Goal: Task Accomplishment & Management: Manage account settings

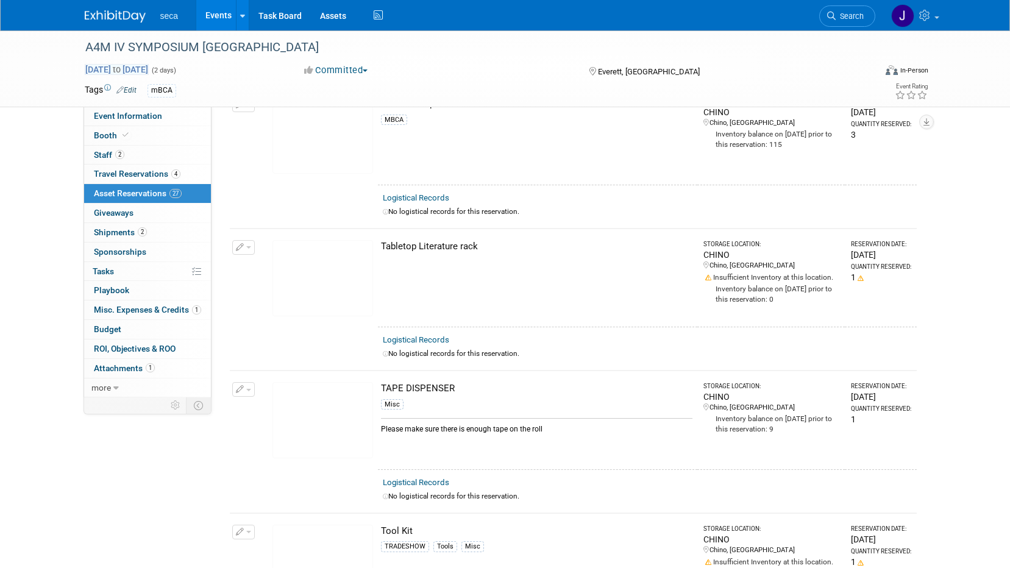
scroll to position [3068, 0]
click at [204, 9] on link "Events" at bounding box center [218, 15] width 44 height 30
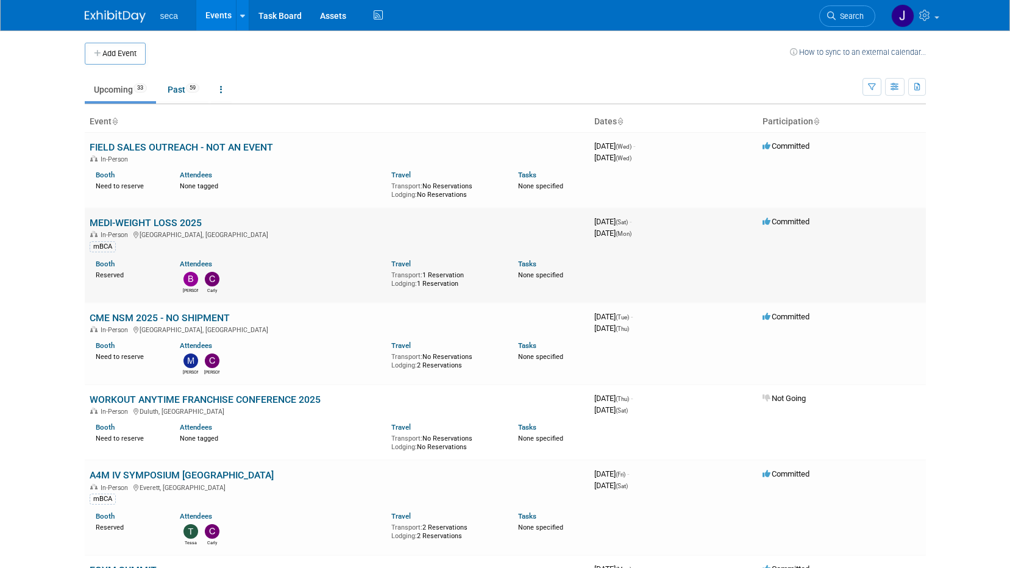
click at [172, 218] on link "MEDI-WEIGHT LOSS 2025" at bounding box center [146, 223] width 112 height 12
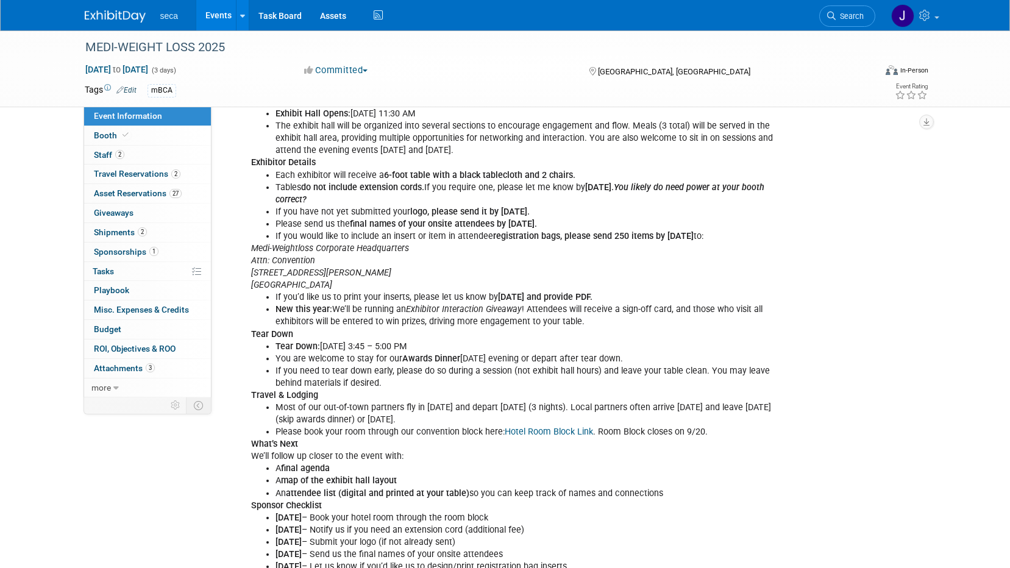
scroll to position [743, 0]
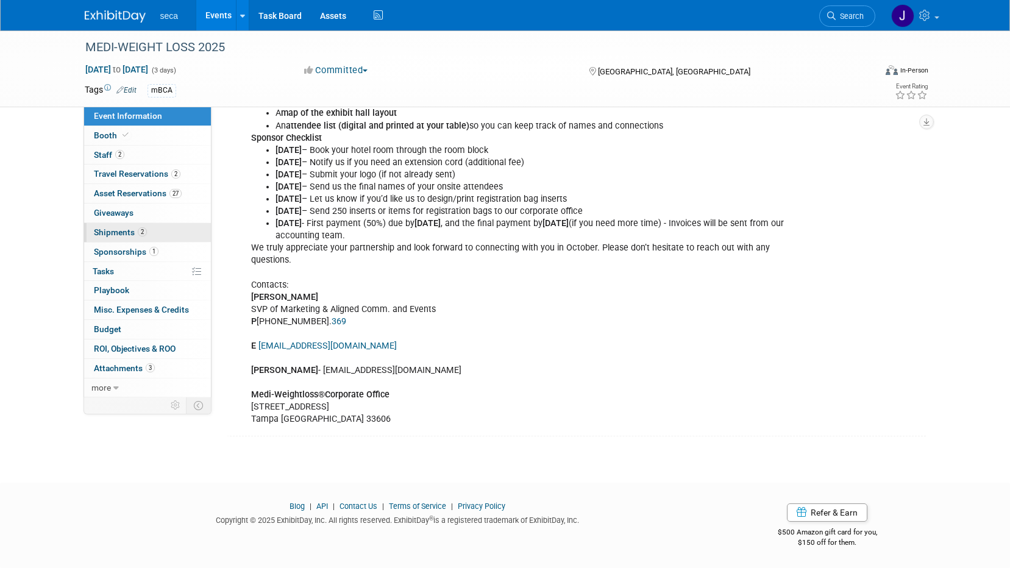
click at [130, 236] on span "Shipments 2" at bounding box center [120, 232] width 53 height 10
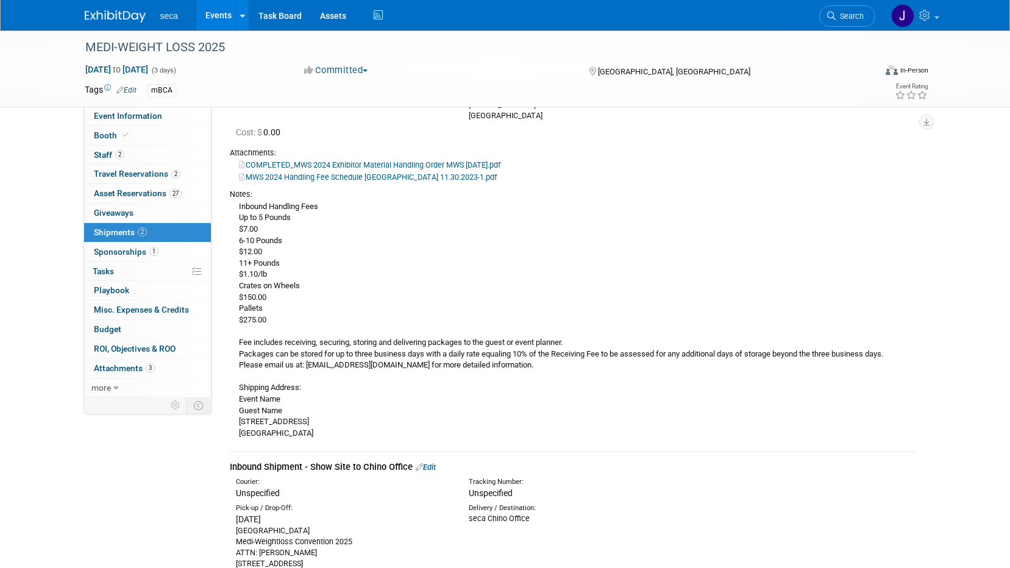
scroll to position [61, 0]
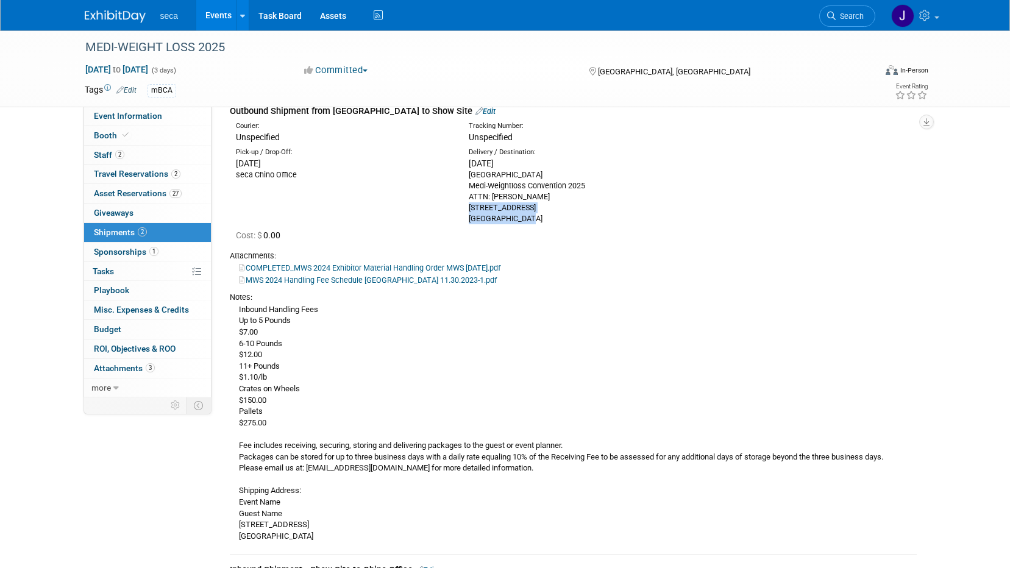
drag, startPoint x: 532, startPoint y: 219, endPoint x: 470, endPoint y: 208, distance: 63.2
click at [470, 208] on div "Tampa Marriott Water Street Hotel Medi-Weightloss Convention 2025 ATTN: Bobby I…" at bounding box center [576, 196] width 214 height 55
copy div "505 Water Street Tampa, FL 33602"
click at [124, 152] on span "2" at bounding box center [119, 154] width 9 height 9
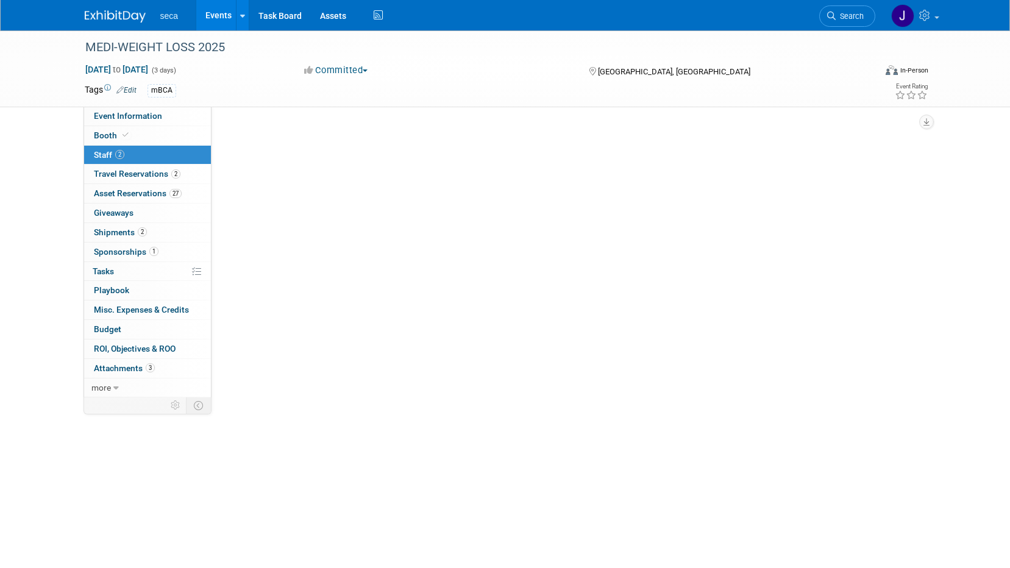
scroll to position [0, 0]
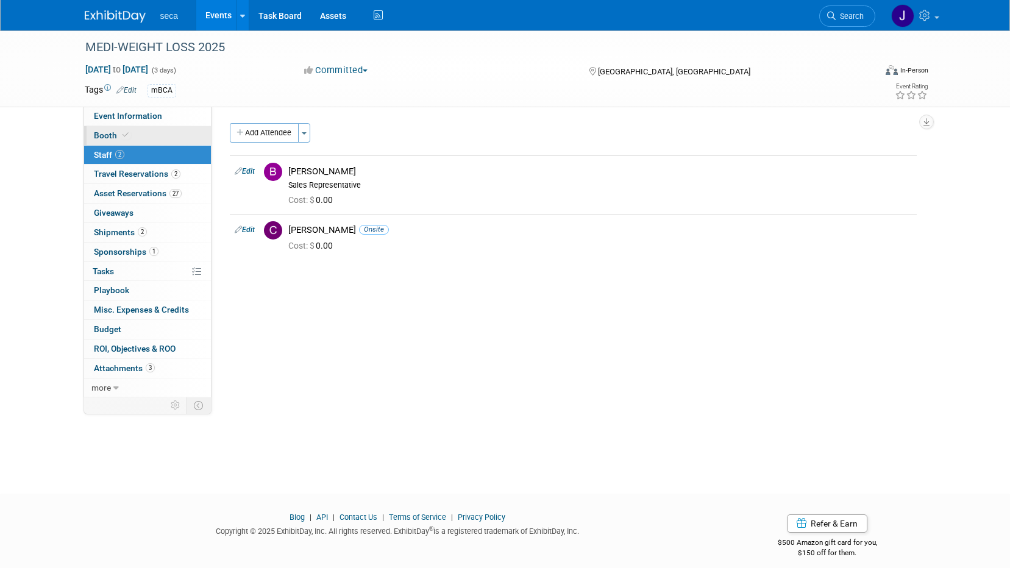
click at [127, 135] on icon at bounding box center [125, 135] width 6 height 7
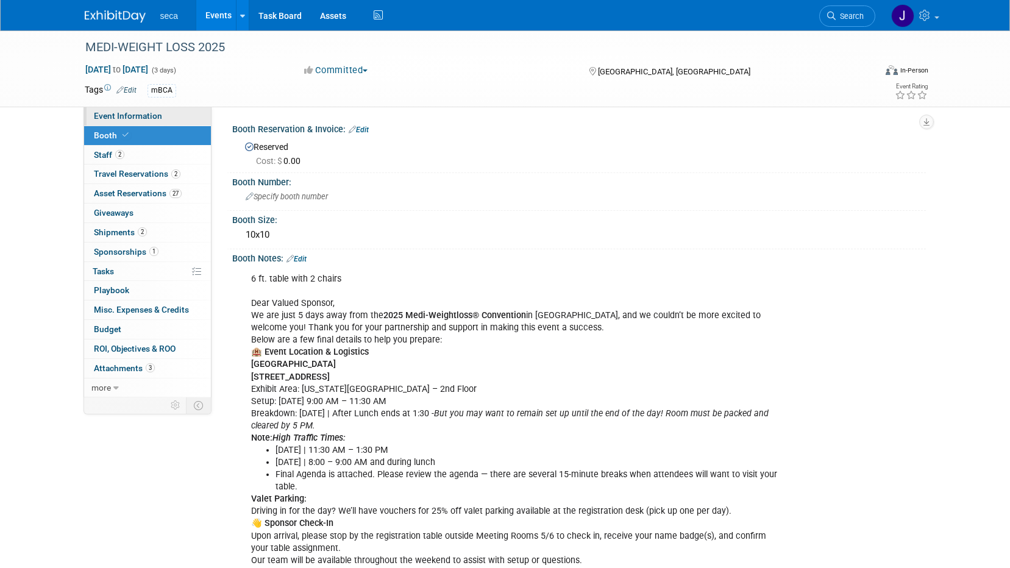
click at [132, 116] on span "Event Information" at bounding box center [128, 116] width 68 height 10
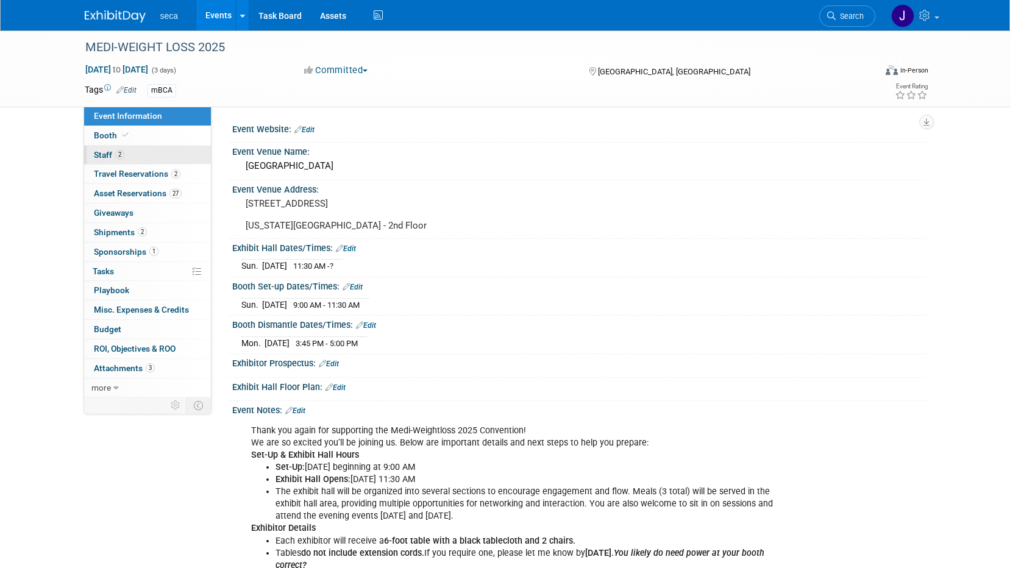
click at [116, 155] on span "2" at bounding box center [119, 154] width 9 height 9
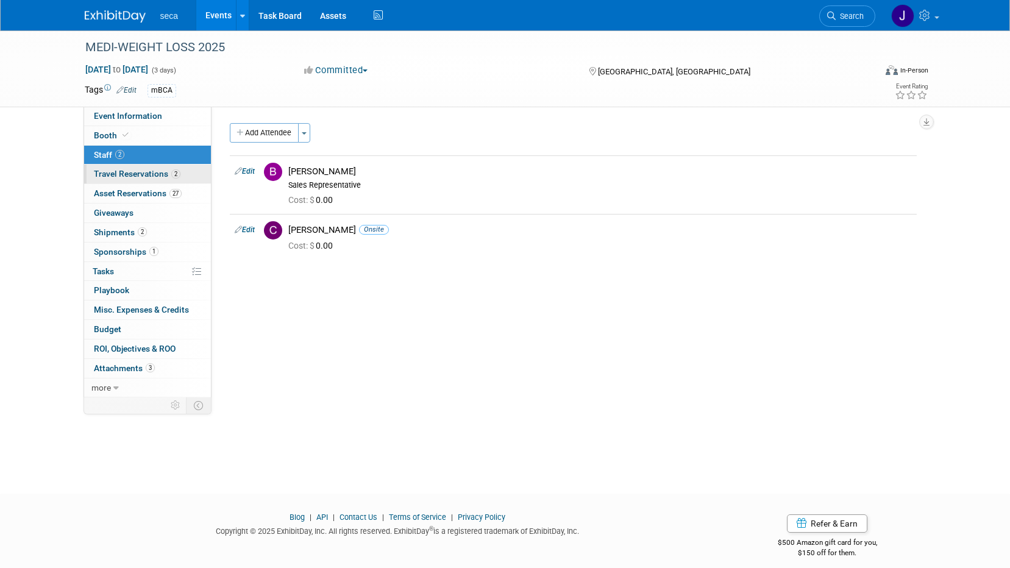
click at [151, 172] on span "Travel Reservations 2" at bounding box center [137, 174] width 87 height 10
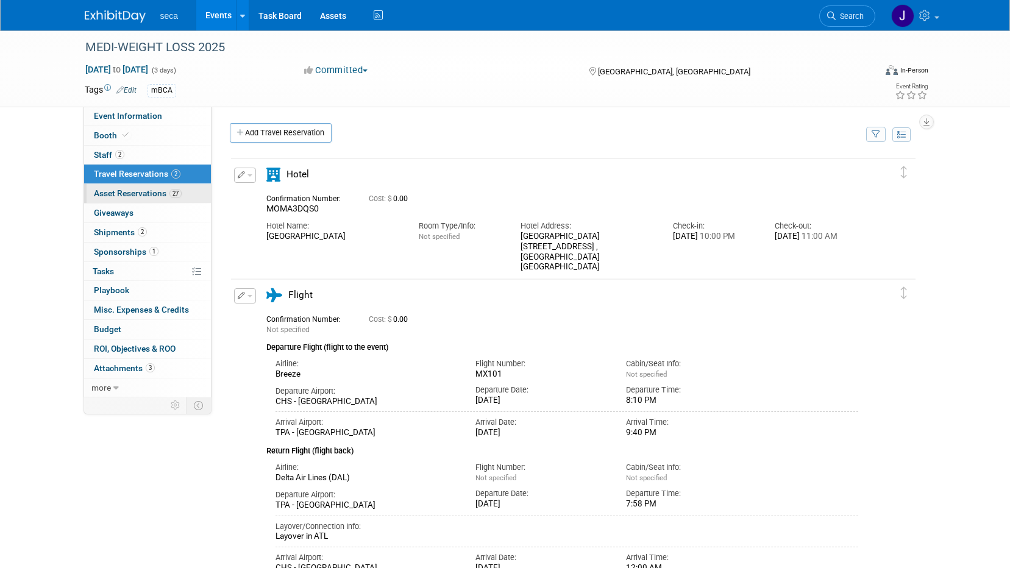
click at [144, 195] on span "Asset Reservations 27" at bounding box center [138, 193] width 88 height 10
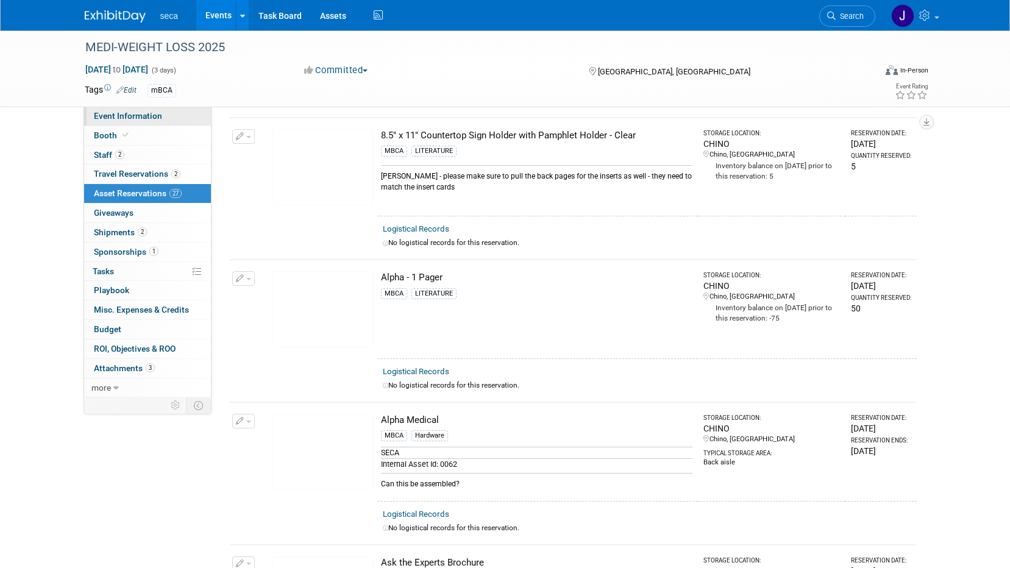
scroll to position [122, 0]
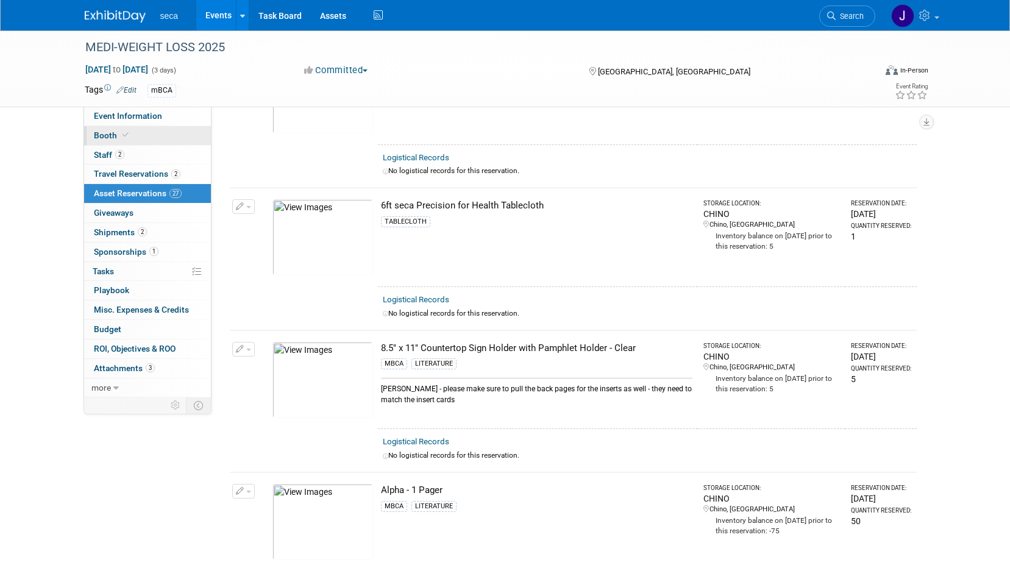
click at [105, 144] on link "Booth" at bounding box center [147, 135] width 127 height 19
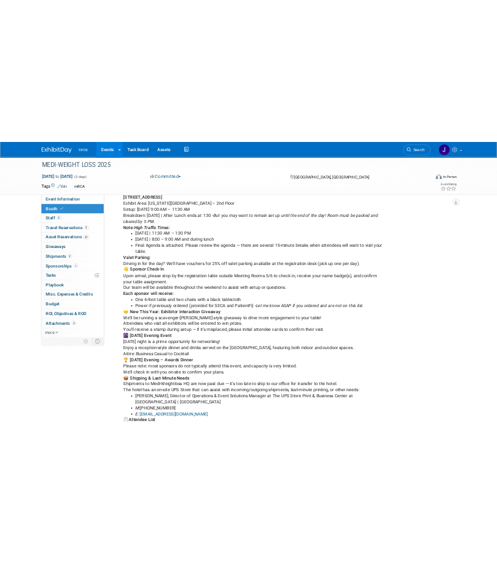
scroll to position [111, 0]
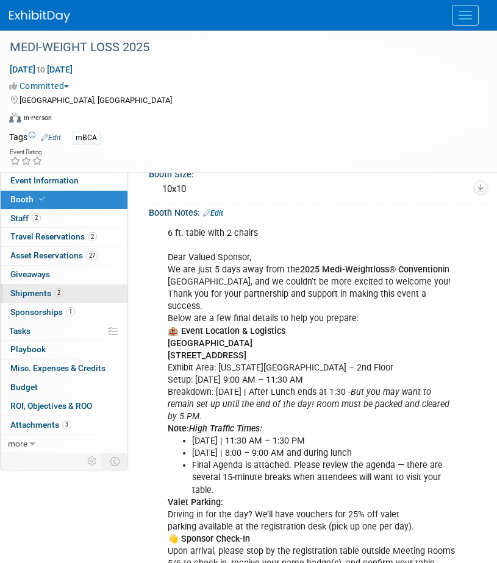
click at [37, 296] on span "Shipments 2" at bounding box center [36, 293] width 53 height 10
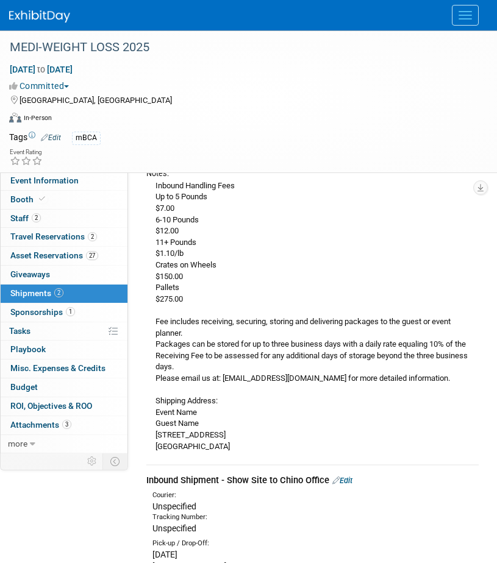
scroll to position [0, 0]
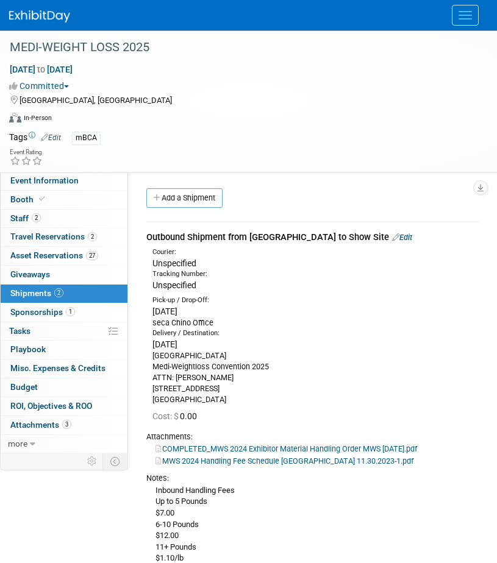
click at [392, 237] on link "Edit" at bounding box center [402, 237] width 20 height 9
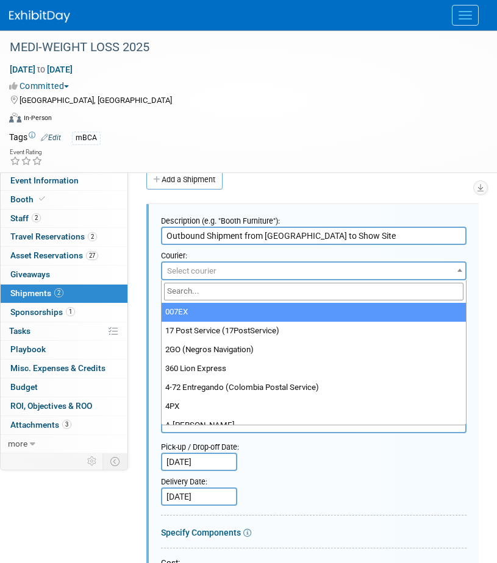
click at [228, 273] on span "Select courier" at bounding box center [313, 271] width 303 height 17
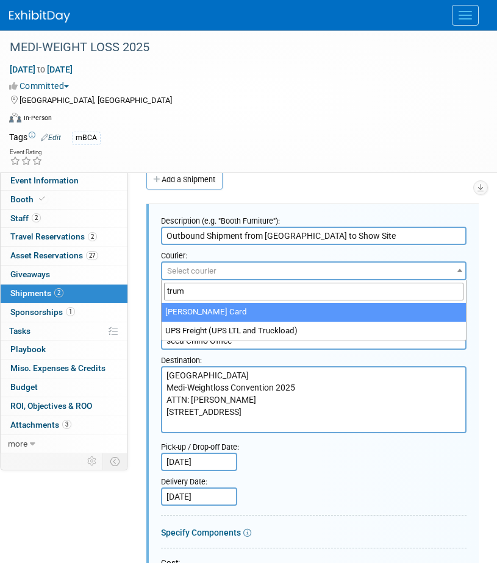
type input "trump"
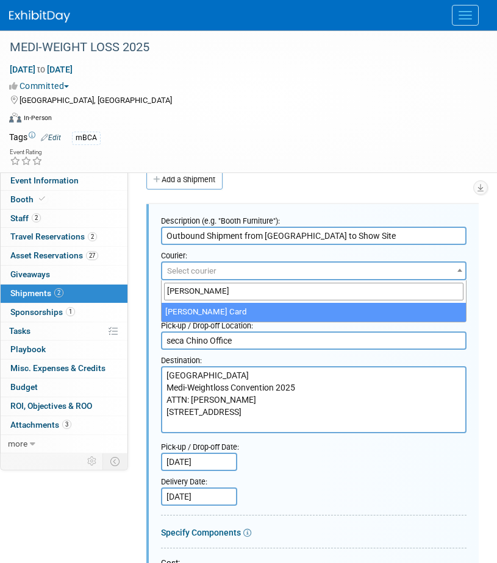
select select "570"
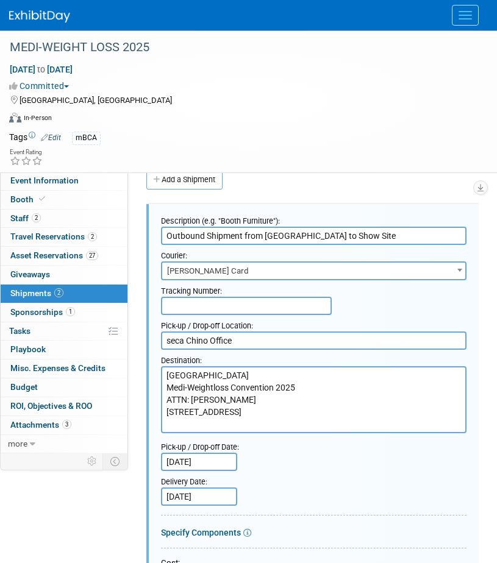
click at [216, 303] on input "text" at bounding box center [246, 306] width 171 height 18
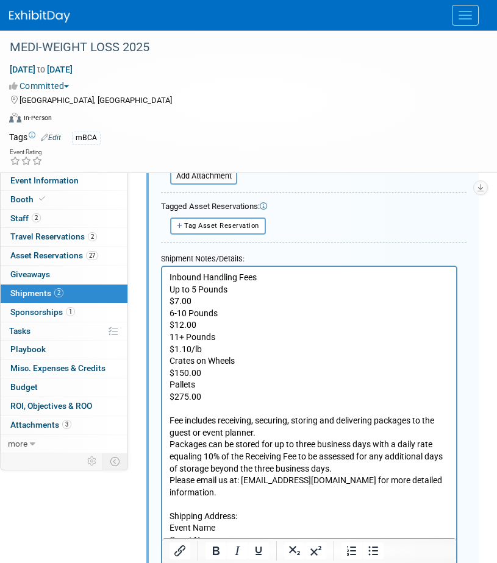
scroll to position [567, 0]
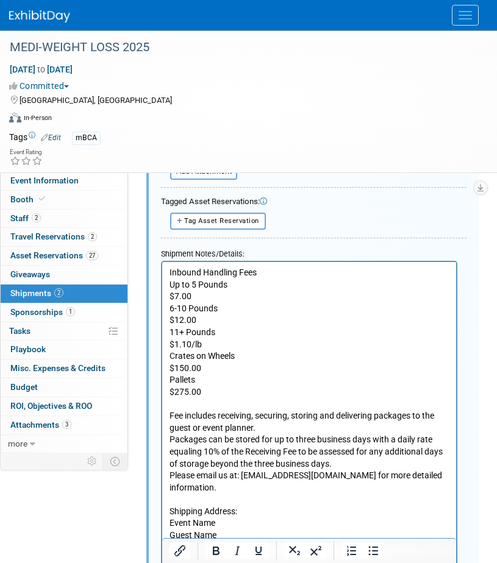
type input "790947"
click at [168, 267] on html "Inbound Handling Fees Up to 5 Pounds $7.00 6-10 Pounds $12.00 11+ Pounds $1.10/…" at bounding box center [309, 412] width 294 height 303
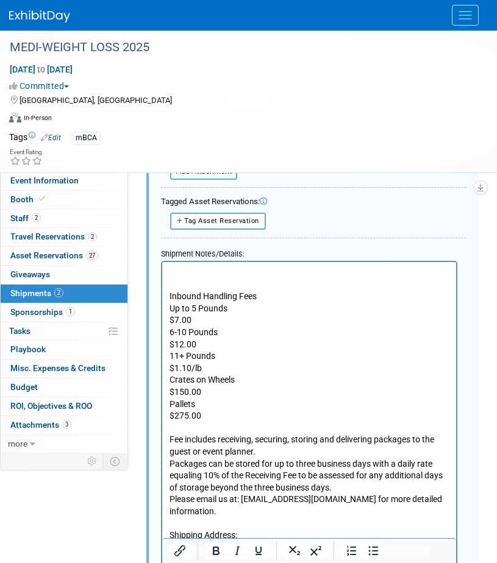
click at [172, 269] on p "Rich Text Area. Press ALT-0 for help." at bounding box center [309, 272] width 280 height 12
click at [186, 268] on p "Rich Text Area. Press ALT-0 for help." at bounding box center [309, 272] width 280 height 12
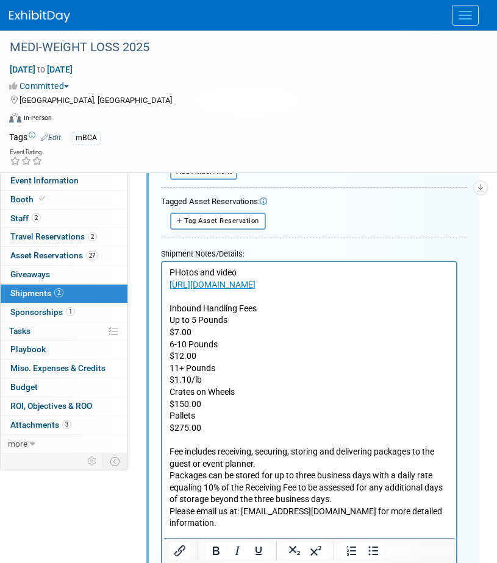
click at [176, 272] on p "PHotos and video" at bounding box center [309, 272] width 280 height 12
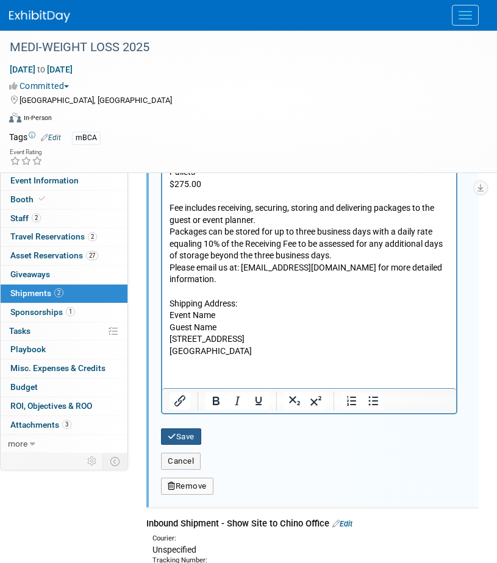
click at [181, 445] on button "Save" at bounding box center [181, 436] width 40 height 17
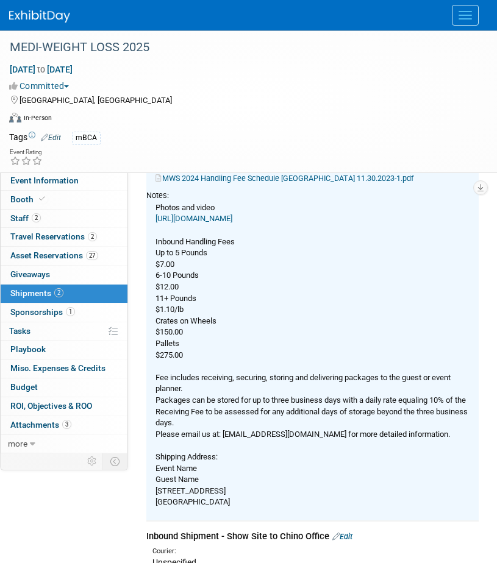
scroll to position [445, 0]
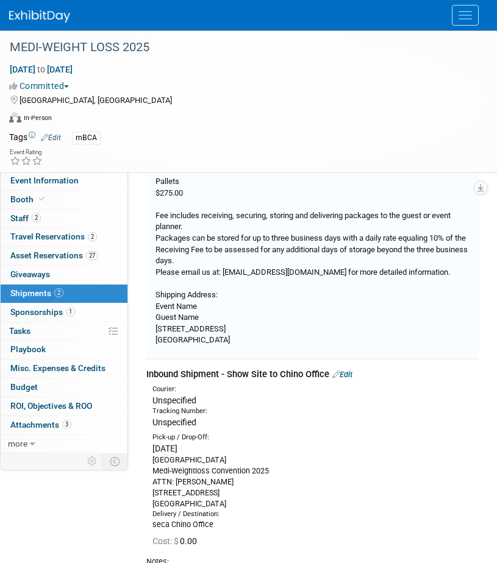
click at [349, 373] on link "Edit" at bounding box center [342, 374] width 20 height 9
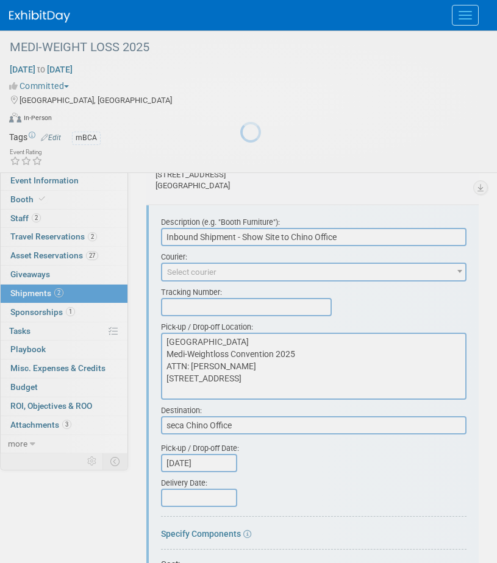
scroll to position [600, 0]
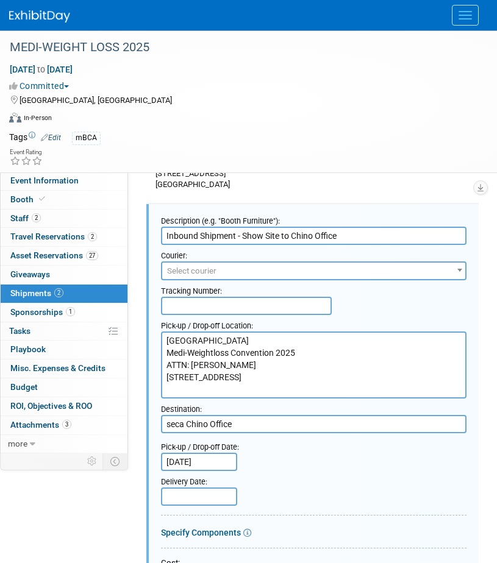
click at [223, 277] on span "Select courier" at bounding box center [313, 271] width 303 height 17
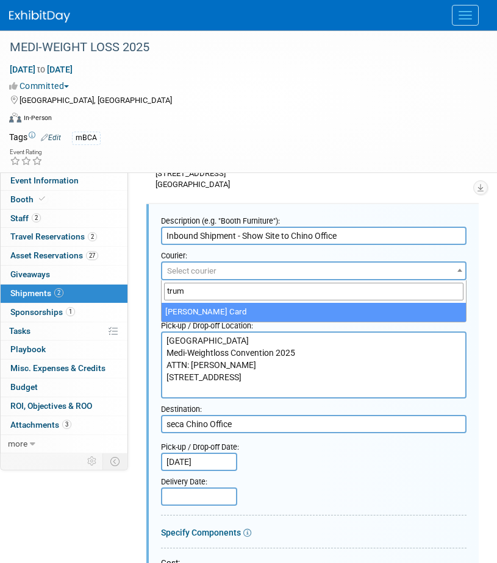
type input "trum"
select select "570"
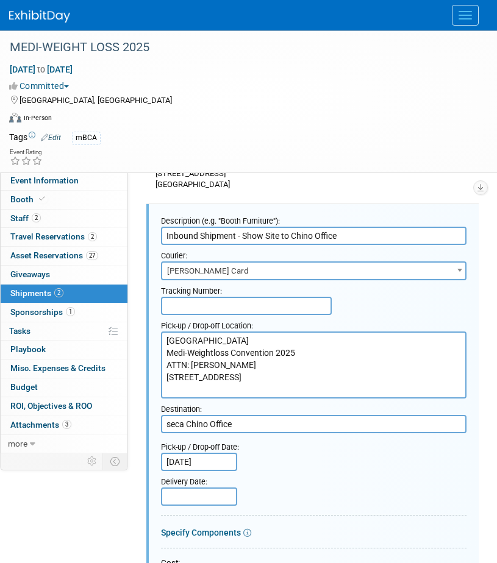
click at [207, 307] on input "text" at bounding box center [246, 306] width 171 height 18
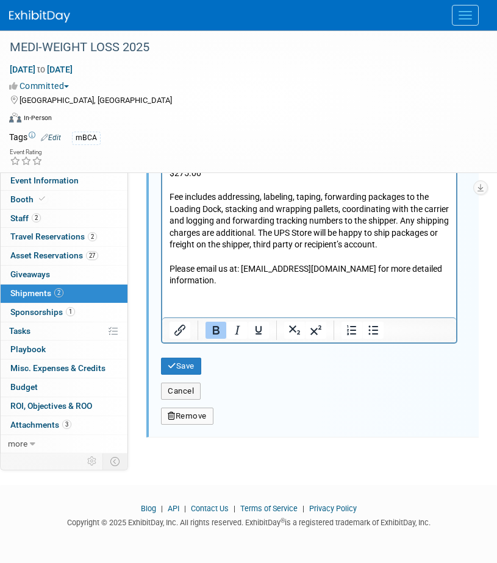
scroll to position [1402, 0]
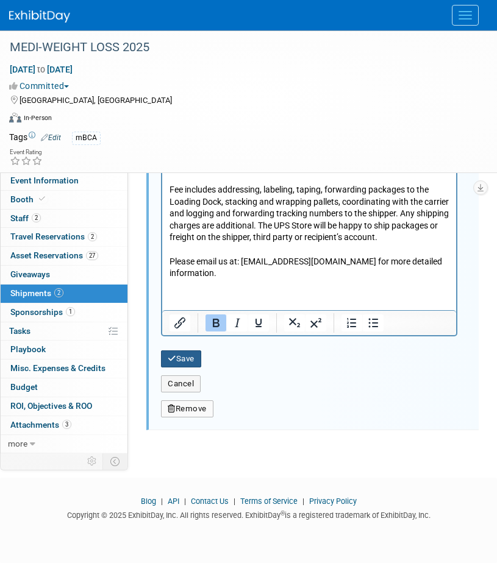
type input "790949"
click at [180, 360] on button "Save" at bounding box center [181, 358] width 40 height 17
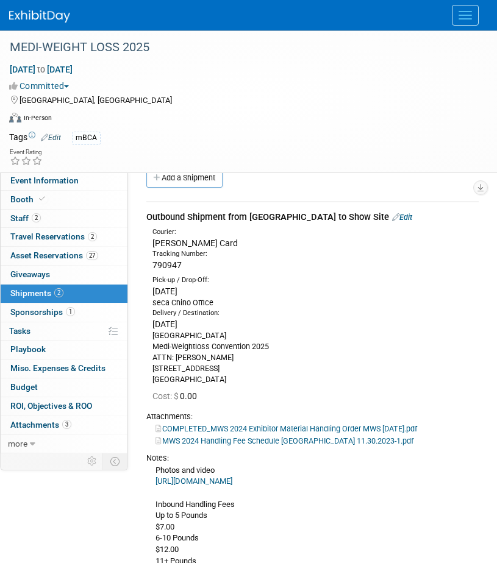
scroll to position [0, 0]
